Goal: Task Accomplishment & Management: Use online tool/utility

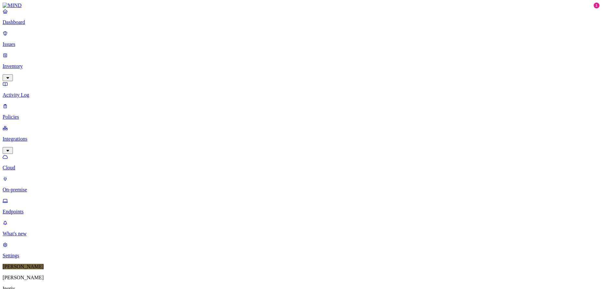
scroll to position [165, 0]
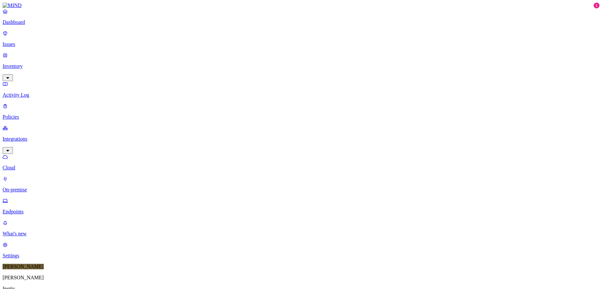
type input "boulderwk004"
click at [190, 35] on div "Online" at bounding box center [190, 41] width 0 height 18
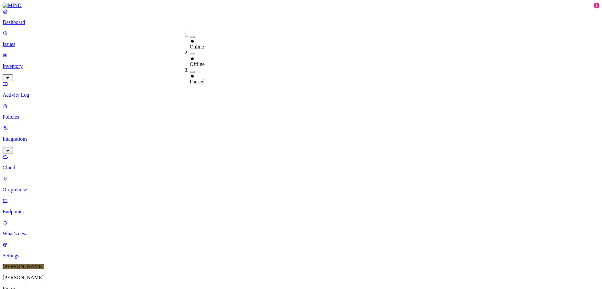
click at [190, 73] on div "Paused" at bounding box center [190, 79] width 0 height 12
type input "boulderwk001"
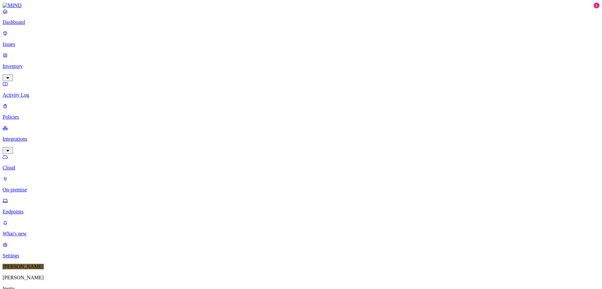
click at [190, 74] on div "Paused" at bounding box center [190, 80] width 0 height 12
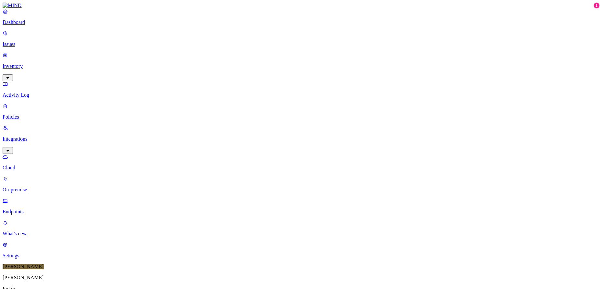
click at [143, 53] on button "button" at bounding box center [145, 54] width 5 height 2
click at [208, 71] on button "button" at bounding box center [210, 72] width 5 height 2
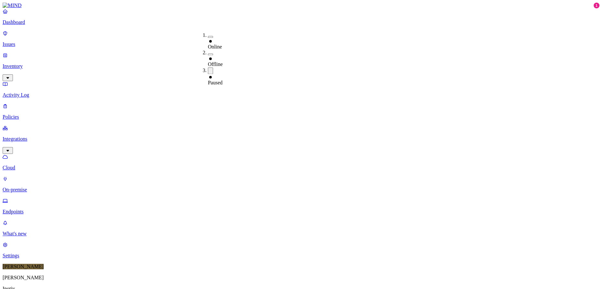
click at [208, 36] on button "button" at bounding box center [210, 37] width 5 height 2
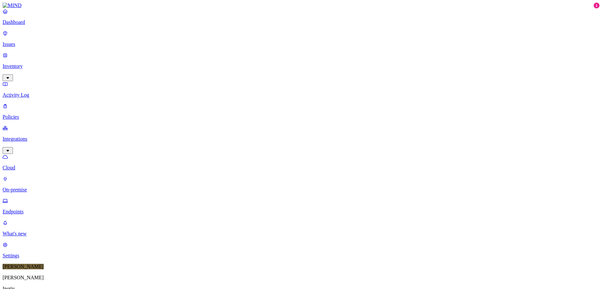
drag, startPoint x: 110, startPoint y: 21, endPoint x: 73, endPoint y: 20, distance: 37.2
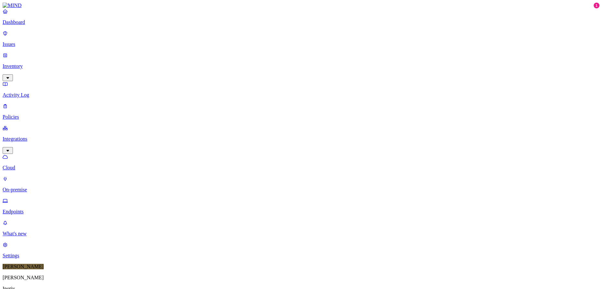
drag, startPoint x: 116, startPoint y: 23, endPoint x: 59, endPoint y: 18, distance: 57.1
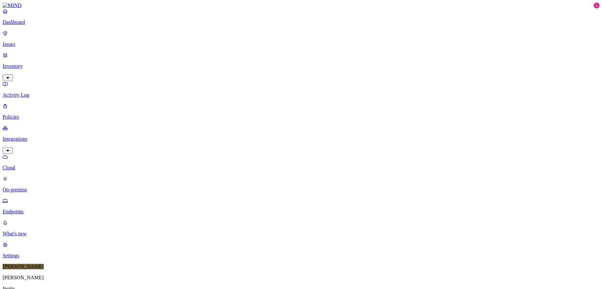
click at [59, 18] on div "Dashboard Issues Inventory Activity Log Policies Integrations Cloud On-premise …" at bounding box center [301, 193] width 597 height 381
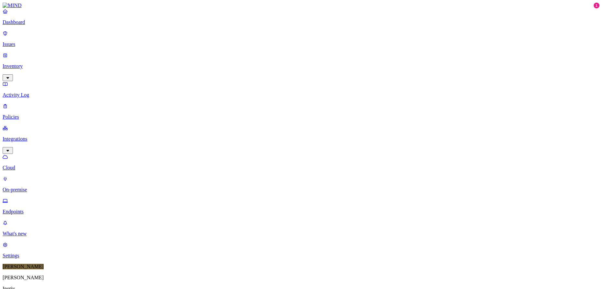
drag, startPoint x: 112, startPoint y: 23, endPoint x: 115, endPoint y: 23, distance: 3.6
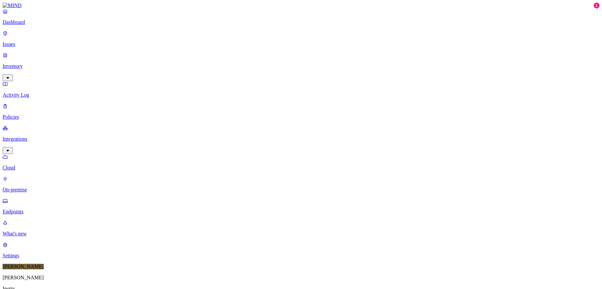
drag, startPoint x: 110, startPoint y: 22, endPoint x: 114, endPoint y: 22, distance: 4.2
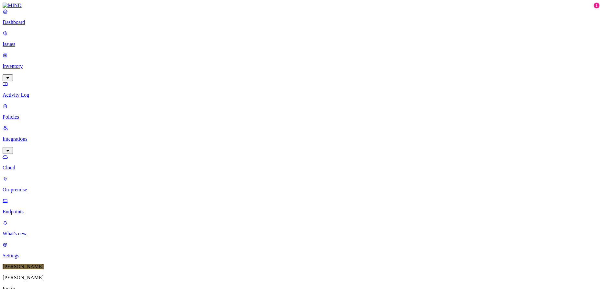
drag, startPoint x: 109, startPoint y: 21, endPoint x: 113, endPoint y: 21, distance: 3.6
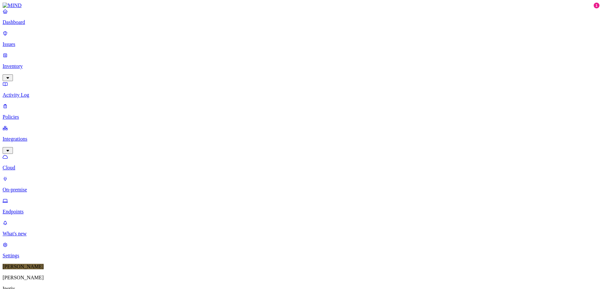
drag, startPoint x: 109, startPoint y: 22, endPoint x: 113, endPoint y: 22, distance: 3.9
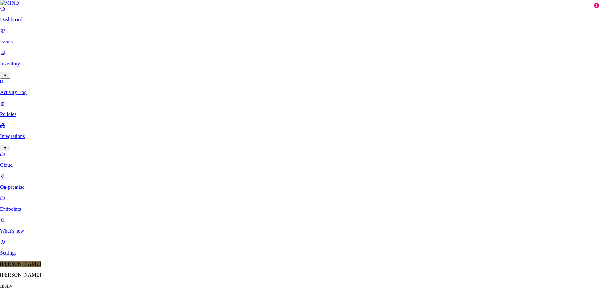
click at [358, 83] on body "Dashboard Issues Inventory Activity Log Policies Integrations Cloud On-premise …" at bounding box center [301, 223] width 602 height 446
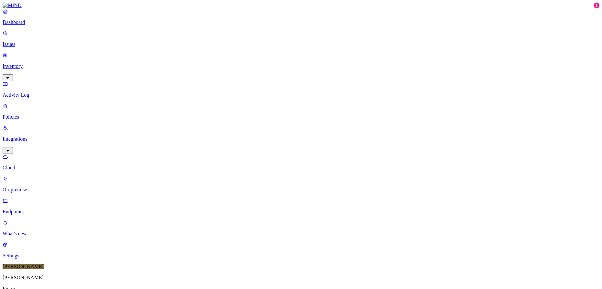
drag, startPoint x: 109, startPoint y: 22, endPoint x: 114, endPoint y: 22, distance: 5.2
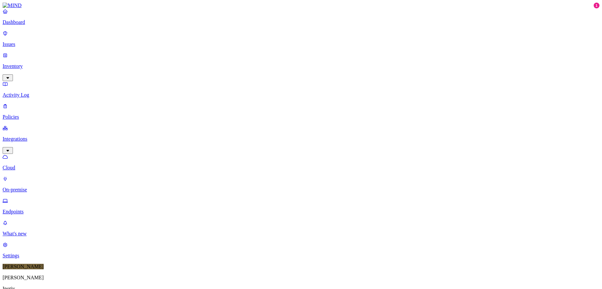
drag, startPoint x: 118, startPoint y: 20, endPoint x: 65, endPoint y: 20, distance: 52.7
click at [65, 20] on div "Dashboard Issues Inventory Activity Log Policies Integrations Cloud On-premise …" at bounding box center [301, 202] width 597 height 398
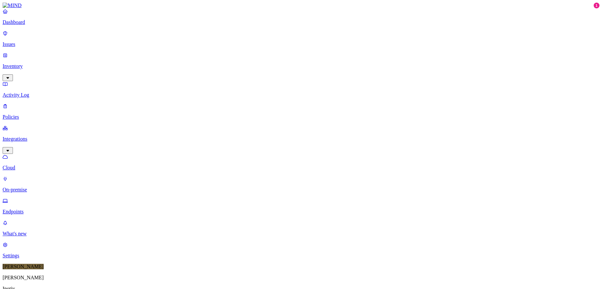
drag, startPoint x: 116, startPoint y: 22, endPoint x: 68, endPoint y: 20, distance: 48.5
click at [68, 20] on div "Dashboard Issues Inventory Activity Log Policies Integrations Cloud On-premise …" at bounding box center [301, 199] width 597 height 392
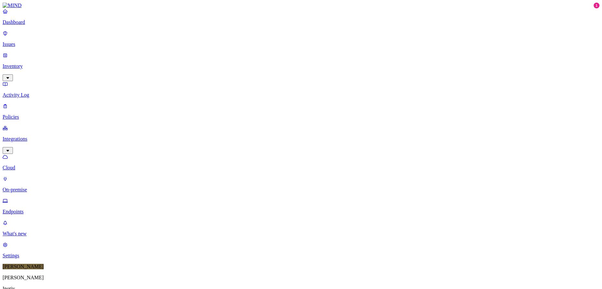
drag, startPoint x: 115, startPoint y: 23, endPoint x: 59, endPoint y: 21, distance: 55.9
click at [59, 21] on div "Dashboard Issues Inventory Activity Log Policies Integrations Cloud On-premise …" at bounding box center [301, 199] width 597 height 392
drag, startPoint x: 115, startPoint y: 23, endPoint x: 64, endPoint y: 19, distance: 50.9
click at [64, 19] on div "Dashboard Issues Inventory Activity Log Policies Integrations Cloud On-premise …" at bounding box center [301, 199] width 597 height 392
drag, startPoint x: 113, startPoint y: 20, endPoint x: 54, endPoint y: 19, distance: 58.5
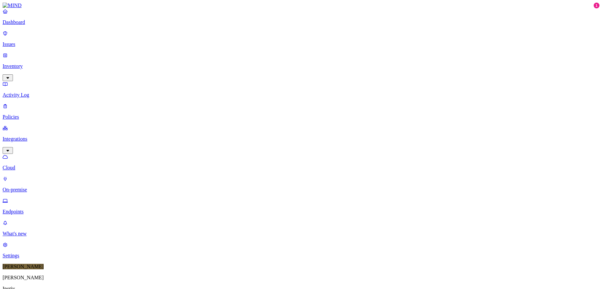
click at [54, 19] on div "Dashboard Issues Inventory Activity Log Policies Integrations Cloud On-premise …" at bounding box center [301, 202] width 597 height 398
type input "US413LT08B56"
